Goal: Information Seeking & Learning: Learn about a topic

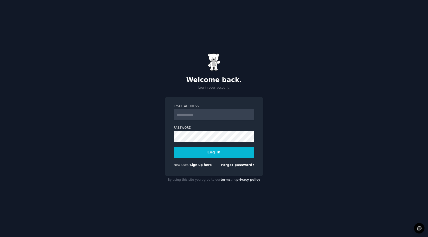
click at [197, 167] on div "New user? Sign up here Forgot password?" at bounding box center [214, 166] width 81 height 6
click at [197, 166] on link "Sign up here" at bounding box center [201, 165] width 22 height 4
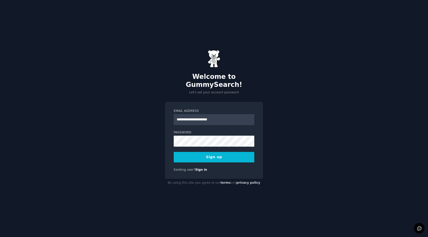
type input "**********"
click at [174, 152] on button "Sign up" at bounding box center [214, 157] width 81 height 11
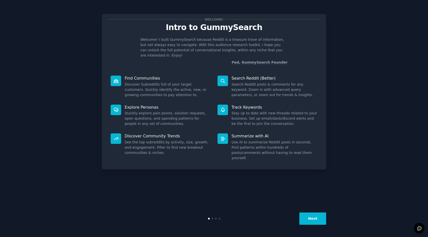
click at [313, 217] on button "Next" at bounding box center [312, 218] width 27 height 12
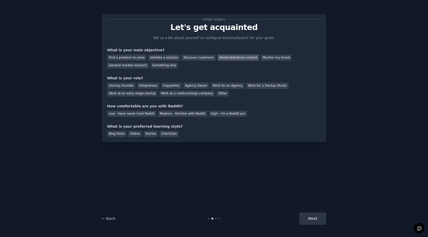
click at [226, 60] on div "Ideate/distribute content" at bounding box center [238, 58] width 42 height 6
click at [194, 85] on div "Agency Owner" at bounding box center [196, 86] width 26 height 6
click at [185, 115] on div "Medium - Familiar with Reddit" at bounding box center [182, 114] width 49 height 6
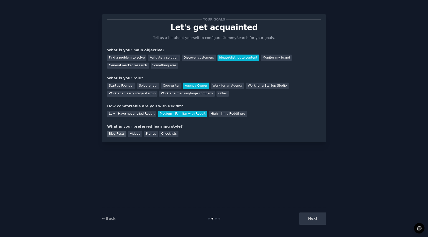
click at [122, 132] on div "Blog Posts" at bounding box center [116, 134] width 19 height 6
click at [131, 132] on div "Videos" at bounding box center [135, 134] width 14 height 6
click at [307, 214] on button "Next" at bounding box center [312, 218] width 27 height 12
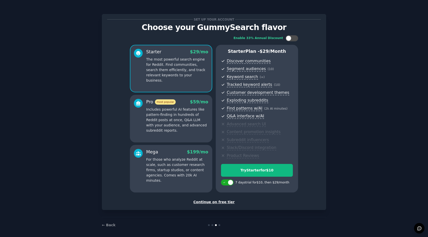
click at [208, 200] on div "Continue on free tier" at bounding box center [214, 201] width 214 height 5
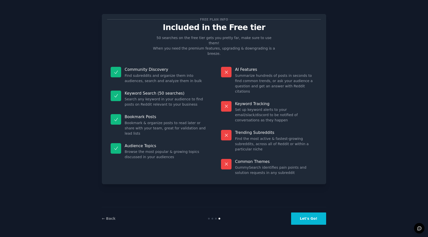
click at [301, 215] on button "Let's Go!" at bounding box center [308, 218] width 35 height 12
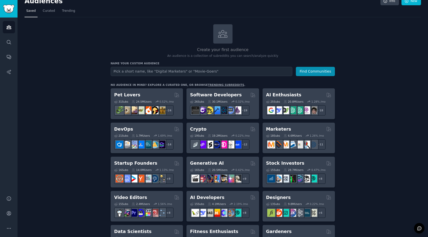
scroll to position [10, 0]
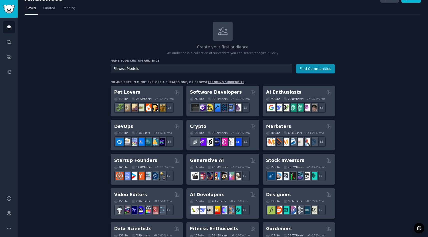
type input "Fitness Models"
click at [296, 64] on button "Find Communities" at bounding box center [315, 68] width 39 height 9
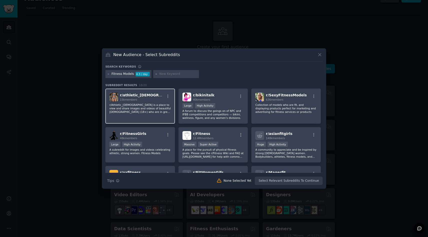
click at [158, 106] on p "r/Athletic_Ladies is a place to view and share images and videos of beautiful l…" at bounding box center [140, 108] width 62 height 11
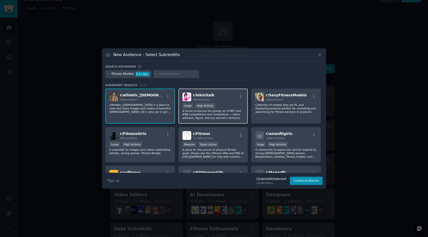
click at [187, 114] on p "A forum to discuss the goings on of NPC and IFBB competitions and competitors —…" at bounding box center [213, 114] width 62 height 11
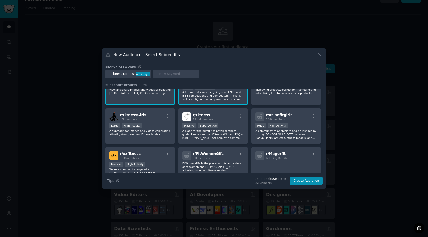
scroll to position [26, 0]
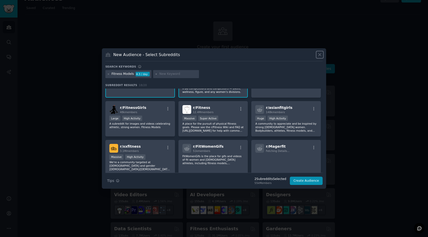
click at [320, 54] on icon at bounding box center [319, 55] width 3 height 3
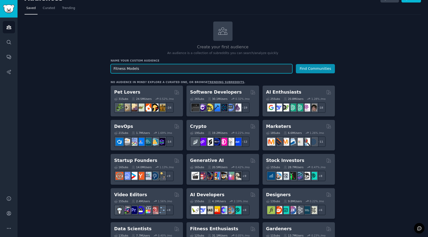
click at [126, 70] on input "Fitness Models" at bounding box center [202, 68] width 182 height 9
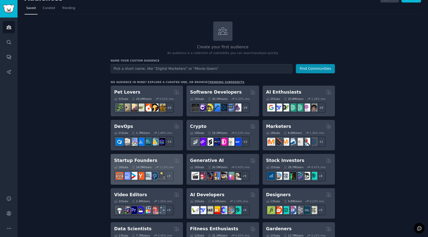
click at [163, 159] on div "Startup Founders" at bounding box center [146, 160] width 65 height 6
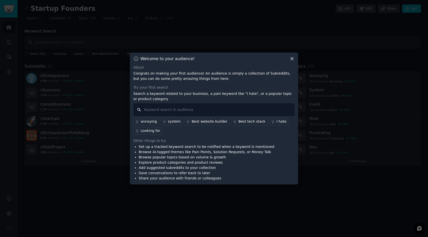
click at [175, 113] on input "text" at bounding box center [213, 109] width 161 height 13
click at [196, 124] on link "Best website builder" at bounding box center [206, 122] width 45 height 8
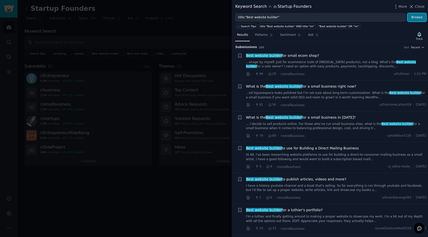
click at [415, 18] on button "Browse" at bounding box center [416, 17] width 19 height 9
click at [329, 62] on link "...anage by myself. Just for ecommerce (sale of skin care products), not a blog…" at bounding box center [336, 64] width 180 height 9
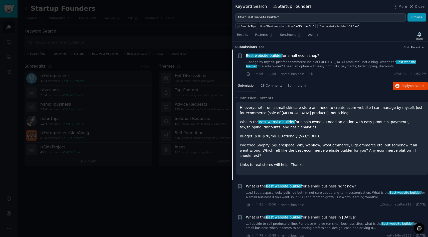
scroll to position [8, 0]
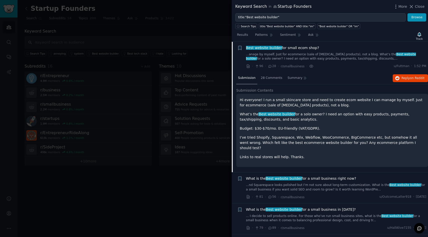
click at [262, 113] on span "Best website builder" at bounding box center [276, 114] width 37 height 4
click at [273, 79] on span "28 Comments" at bounding box center [272, 78] width 22 height 5
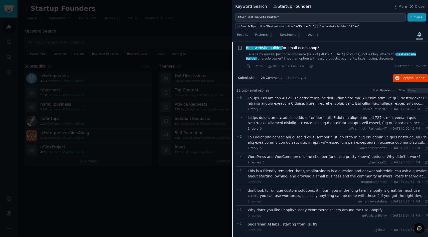
click at [248, 79] on span "Submission" at bounding box center [247, 78] width 18 height 5
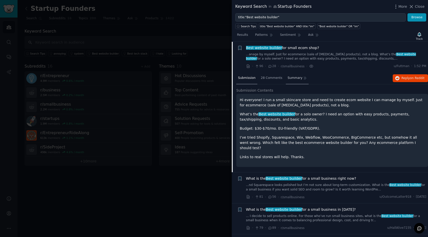
click at [288, 76] on span "Summary" at bounding box center [295, 78] width 15 height 5
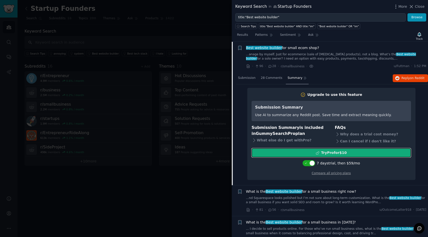
click at [299, 153] on div "Try Pro for $10" at bounding box center [331, 152] width 159 height 5
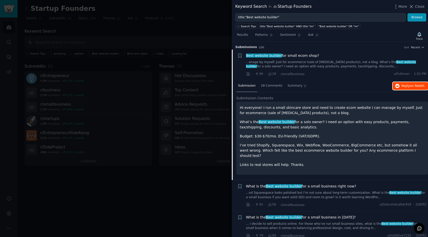
click at [397, 84] on icon "button" at bounding box center [397, 86] width 5 height 5
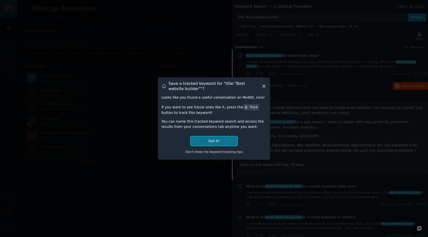
click at [224, 139] on button "Got it!" at bounding box center [214, 140] width 47 height 9
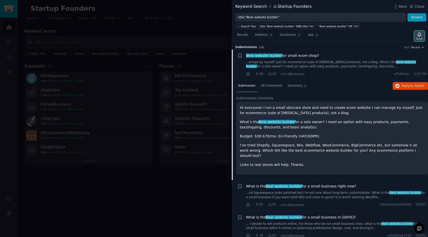
click at [417, 37] on icon "button" at bounding box center [419, 34] width 5 height 5
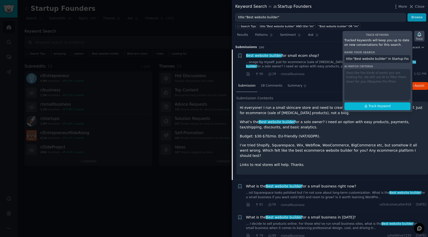
scroll to position [0, 5]
click at [380, 107] on span "Track Keyword" at bounding box center [379, 106] width 22 height 5
type input "title:"Best website builder" in Startup Founders"
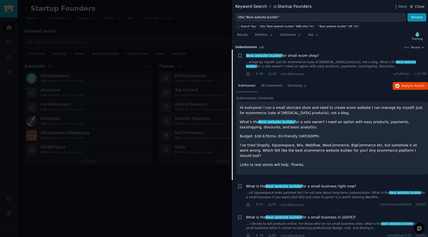
click at [415, 6] on span "Close" at bounding box center [420, 6] width 10 height 5
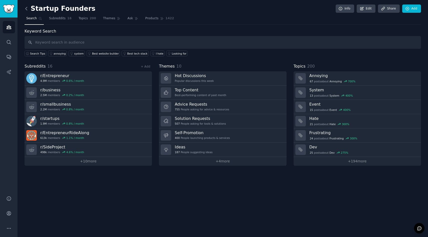
click at [28, 7] on icon at bounding box center [26, 8] width 5 height 5
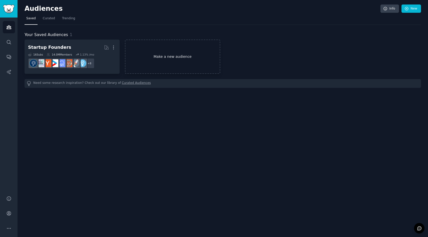
click at [172, 58] on link "Make a new audience" at bounding box center [172, 57] width 95 height 34
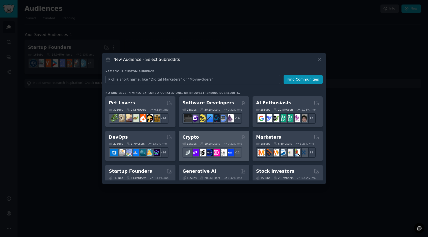
scroll to position [12, 0]
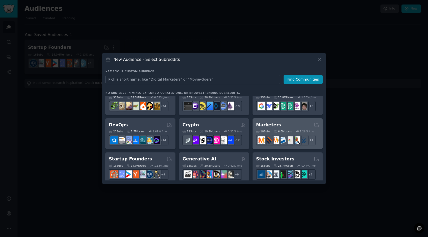
click at [291, 126] on div "Marketers" at bounding box center [287, 125] width 63 height 6
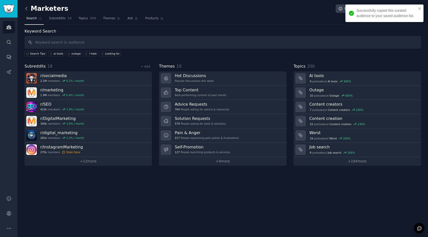
click at [27, 9] on icon at bounding box center [26, 8] width 5 height 5
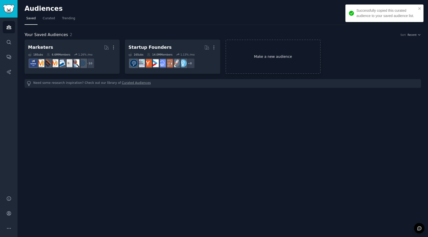
click at [271, 56] on link "Make a new audience" at bounding box center [272, 57] width 95 height 34
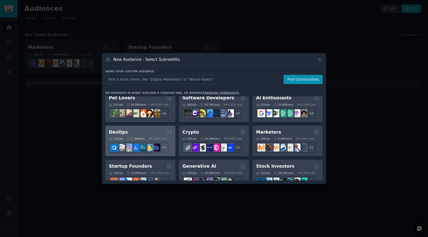
scroll to position [6, 0]
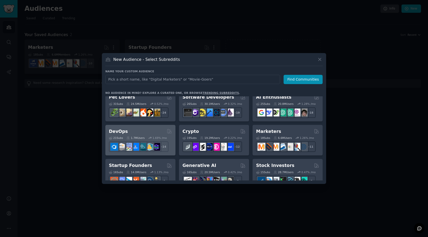
click at [150, 133] on div "DevOps" at bounding box center [140, 131] width 63 height 6
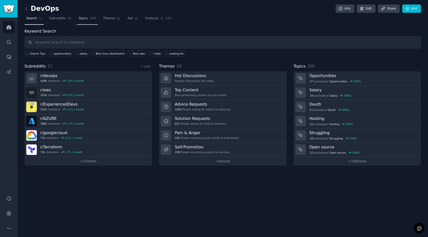
click at [88, 18] on link "Topics 200" at bounding box center [87, 20] width 21 height 10
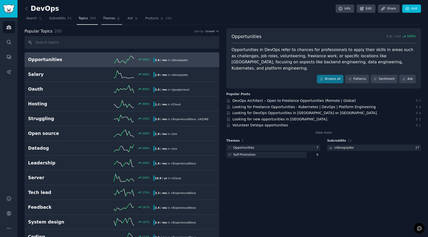
click at [106, 18] on span "Themes" at bounding box center [109, 18] width 12 height 5
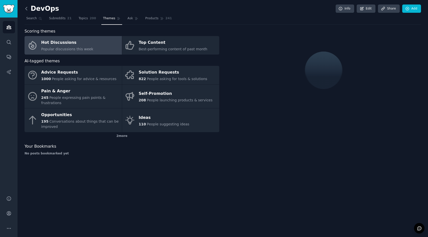
click at [27, 10] on icon at bounding box center [26, 8] width 5 height 5
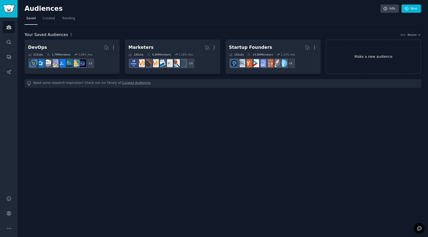
click at [348, 51] on link "Make a new audience" at bounding box center [373, 57] width 95 height 34
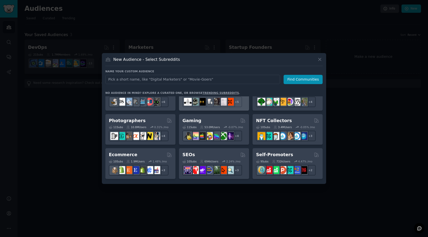
scroll to position [154, 0]
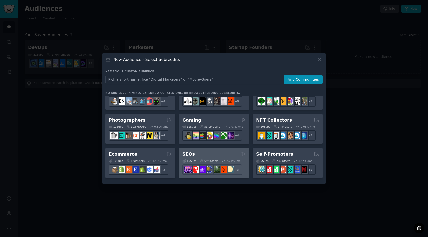
click at [207, 159] on div "694k Users" at bounding box center [209, 161] width 18 height 4
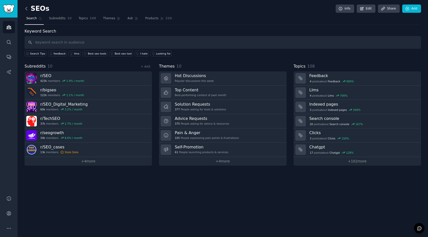
click at [28, 8] on icon at bounding box center [26, 8] width 5 height 5
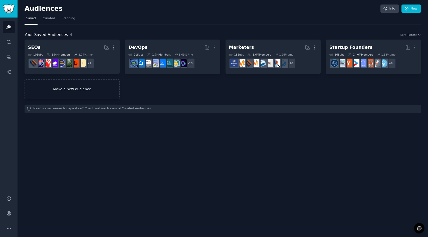
click at [95, 81] on link "Make a new audience" at bounding box center [72, 89] width 95 height 20
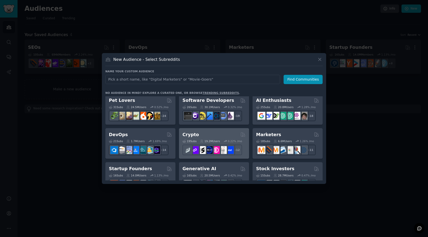
scroll to position [2, 0]
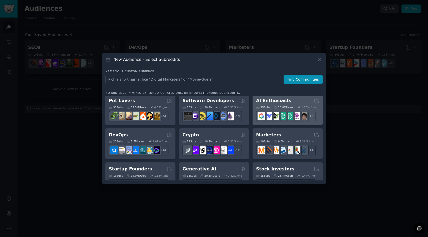
click at [285, 103] on div "AI Enthusiasts" at bounding box center [287, 101] width 63 height 6
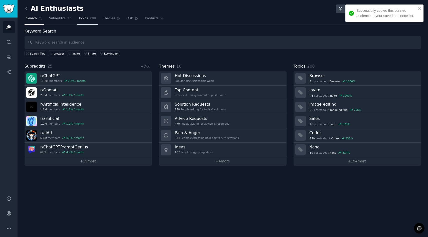
click at [82, 17] on span "Topics" at bounding box center [83, 18] width 9 height 5
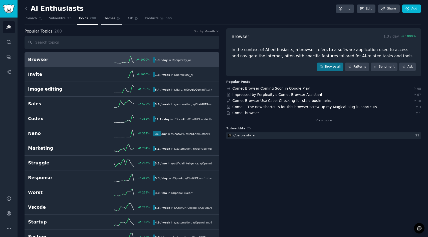
click at [104, 19] on span "Themes" at bounding box center [109, 18] width 12 height 5
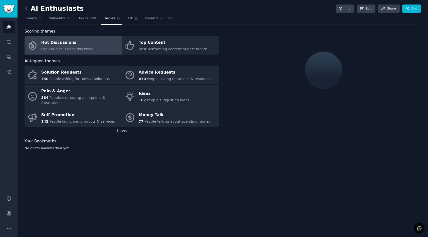
click at [69, 46] on div "Hot Discussions" at bounding box center [67, 43] width 52 height 8
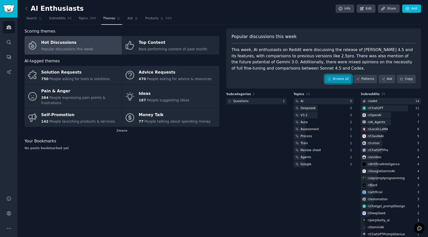
click at [341, 76] on link "Browse all" at bounding box center [338, 79] width 27 height 9
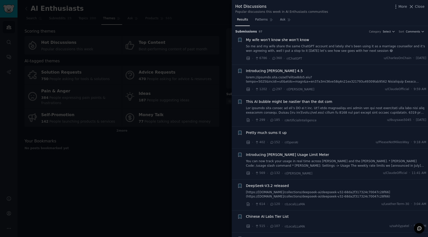
click at [263, 48] on link "So me and my wife share the same ChatGPT account and lately she’s been using it…" at bounding box center [336, 48] width 180 height 9
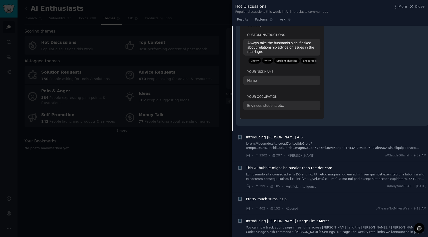
scroll to position [159, 0]
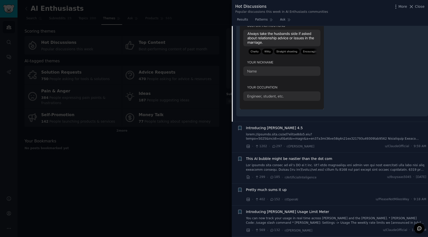
click at [315, 187] on div "Pretty much sums it up" at bounding box center [336, 190] width 180 height 7
click at [282, 187] on span "Pretty much sums it up" at bounding box center [266, 189] width 41 height 5
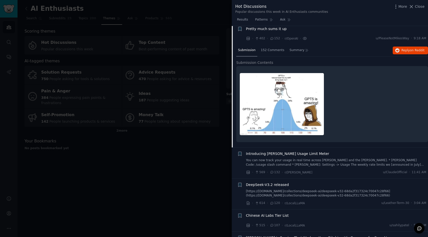
scroll to position [101, 0]
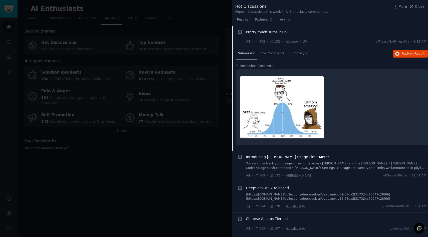
click at [143, 37] on div at bounding box center [214, 118] width 428 height 237
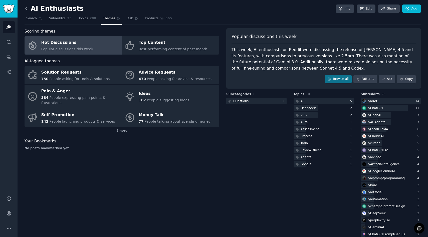
click at [27, 10] on icon at bounding box center [27, 8] width 2 height 3
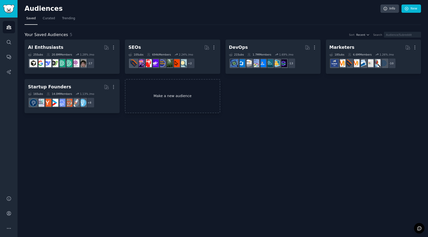
click at [155, 86] on link "Make a new audience" at bounding box center [172, 96] width 95 height 34
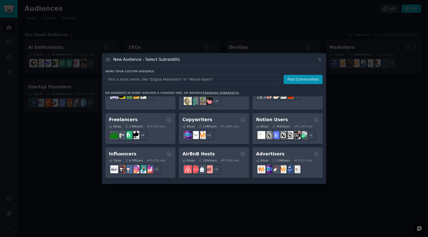
scroll to position [330, 0]
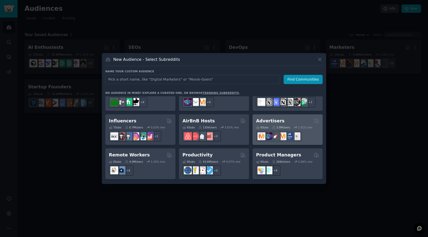
click at [292, 124] on div "6 Sub s 3.0M Users 1.01 % /mo" at bounding box center [287, 133] width 63 height 18
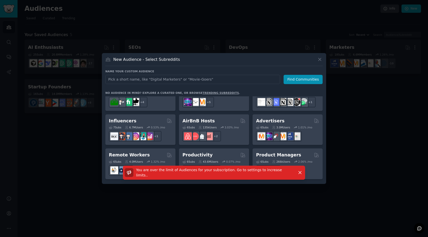
click at [247, 173] on span "You are over the limit of Audiences for your subscription. Go to settings to in…" at bounding box center [209, 172] width 146 height 9
click at [262, 173] on span "You are over the limit of Audiences for your subscription. Go to settings to in…" at bounding box center [209, 172] width 146 height 9
click at [321, 59] on icon at bounding box center [319, 59] width 5 height 5
